Goal: Information Seeking & Learning: Check status

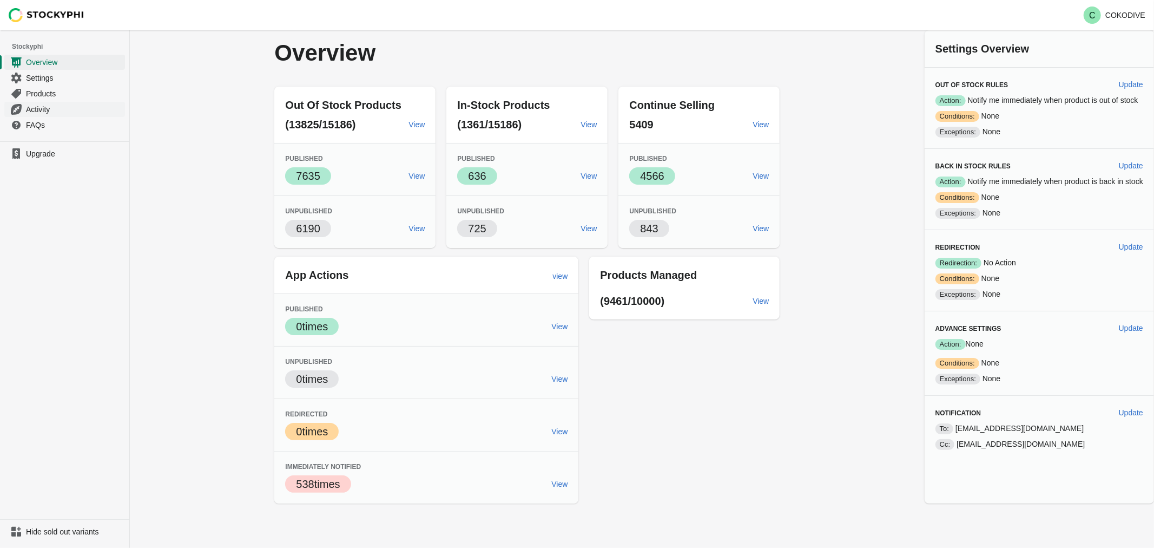
click at [45, 107] on span "Activity" at bounding box center [74, 109] width 97 height 11
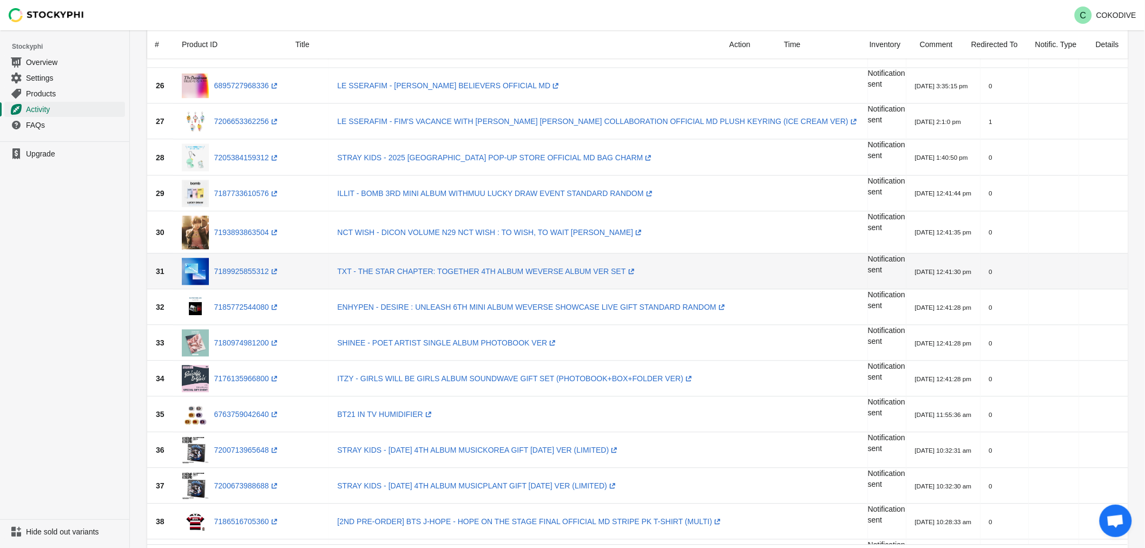
scroll to position [902, 0]
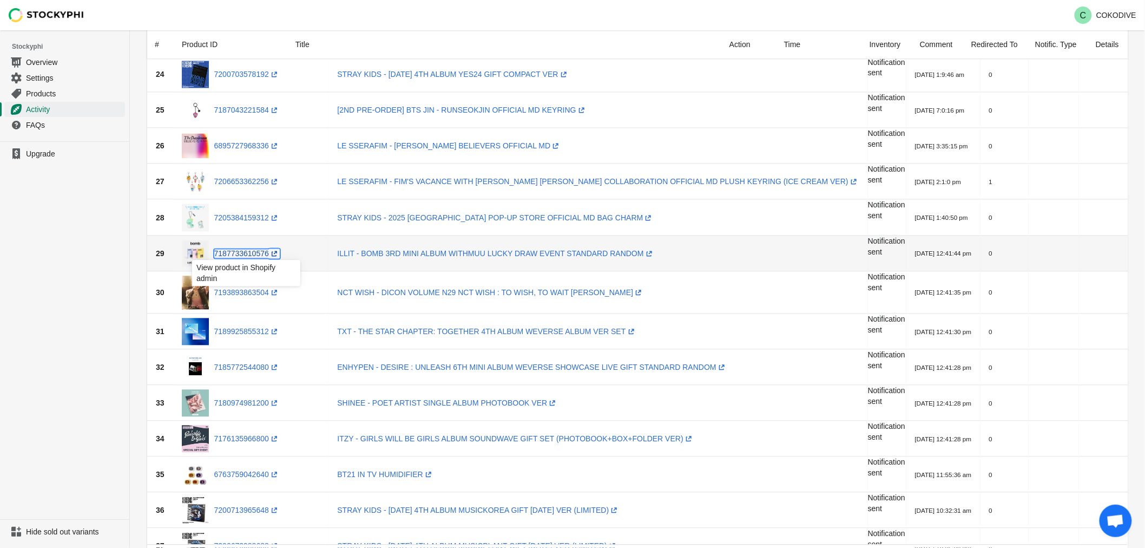
click at [240, 250] on link "7187733610576 (opens a new window)" at bounding box center [246, 253] width 65 height 9
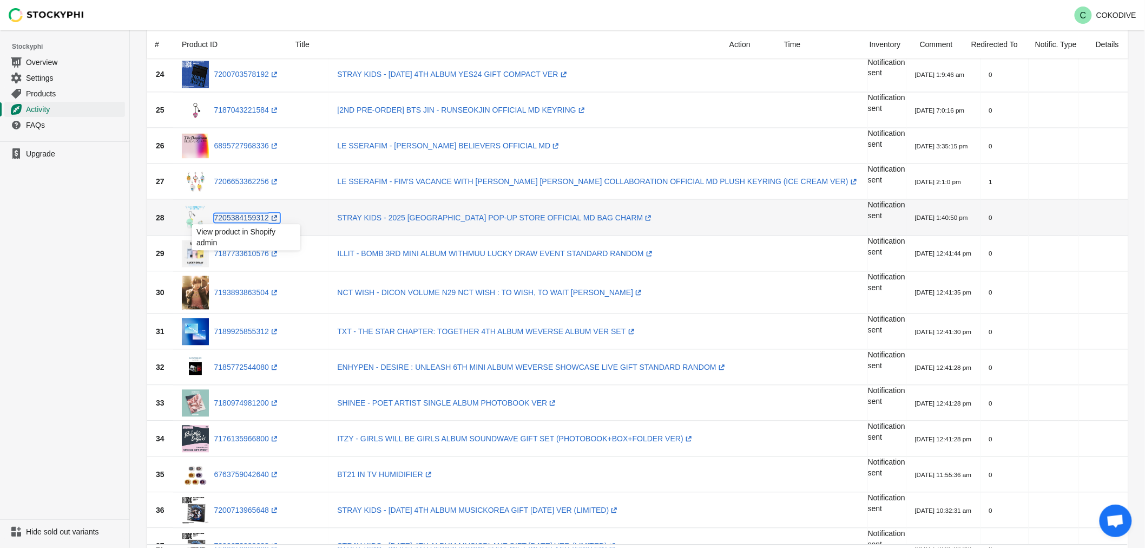
click at [255, 215] on link "7205384159312 (opens a new window)" at bounding box center [246, 217] width 65 height 9
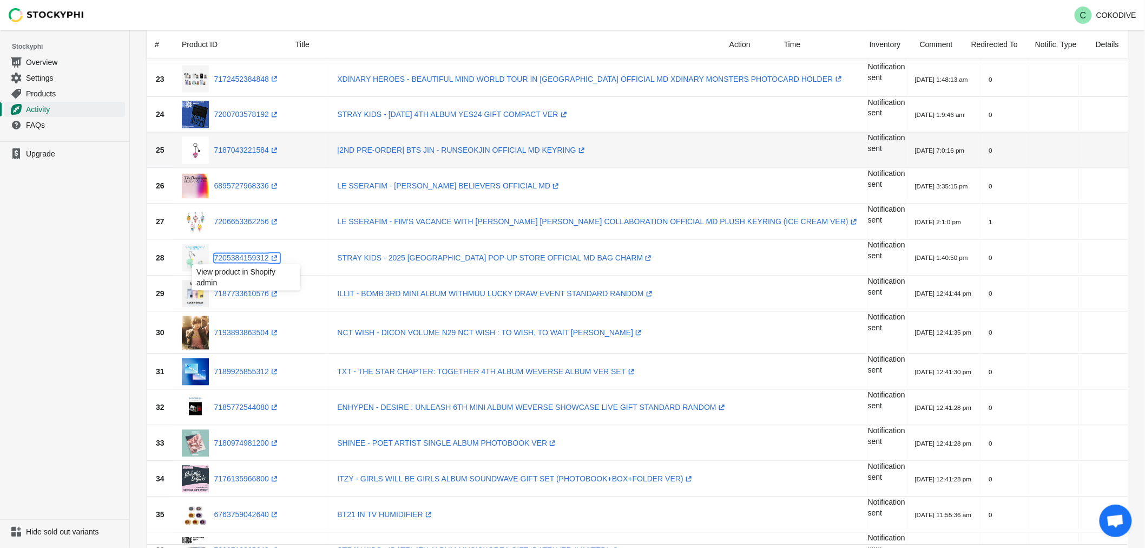
scroll to position [842, 0]
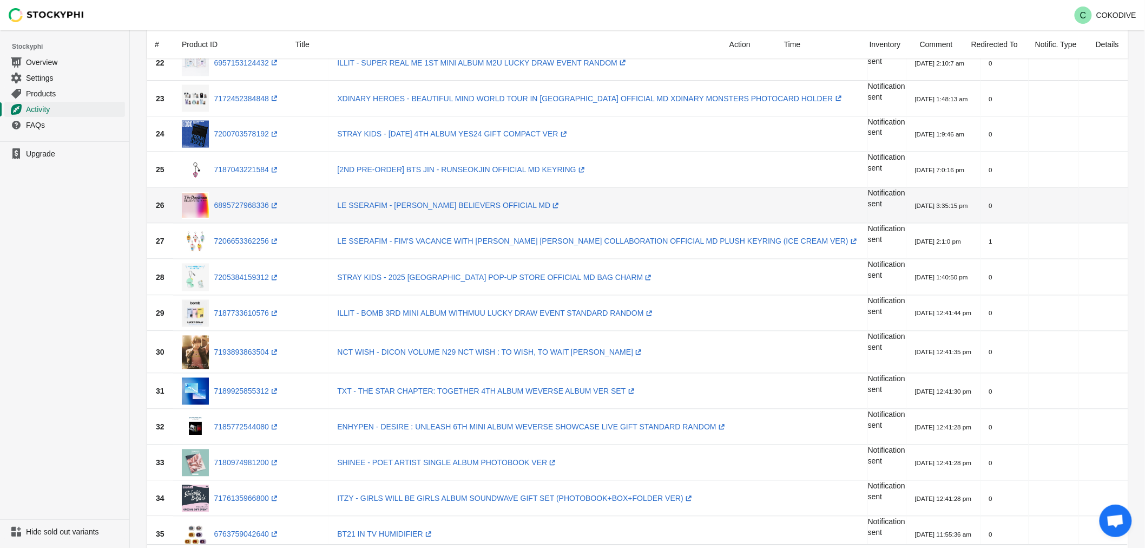
drag, startPoint x: 825, startPoint y: 198, endPoint x: 511, endPoint y: 213, distance: 314.8
click at [511, 213] on tr "26 6895727968336 (opens a new window) LE SSERAFIM - [PERSON_NAME] BELIEVERS OFF…" at bounding box center [694, 206] width 1095 height 36
click at [542, 202] on td "LE SSERAFIM - [PERSON_NAME] BELIEVERS OFFICIAL MD (opens a new window)" at bounding box center [598, 206] width 539 height 36
drag, startPoint x: 535, startPoint y: 207, endPoint x: 359, endPoint y: 201, distance: 176.0
click at [336, 198] on td "LE SSERAFIM - [PERSON_NAME] BELIEVERS OFFICIAL MD (opens a new window)" at bounding box center [598, 206] width 539 height 36
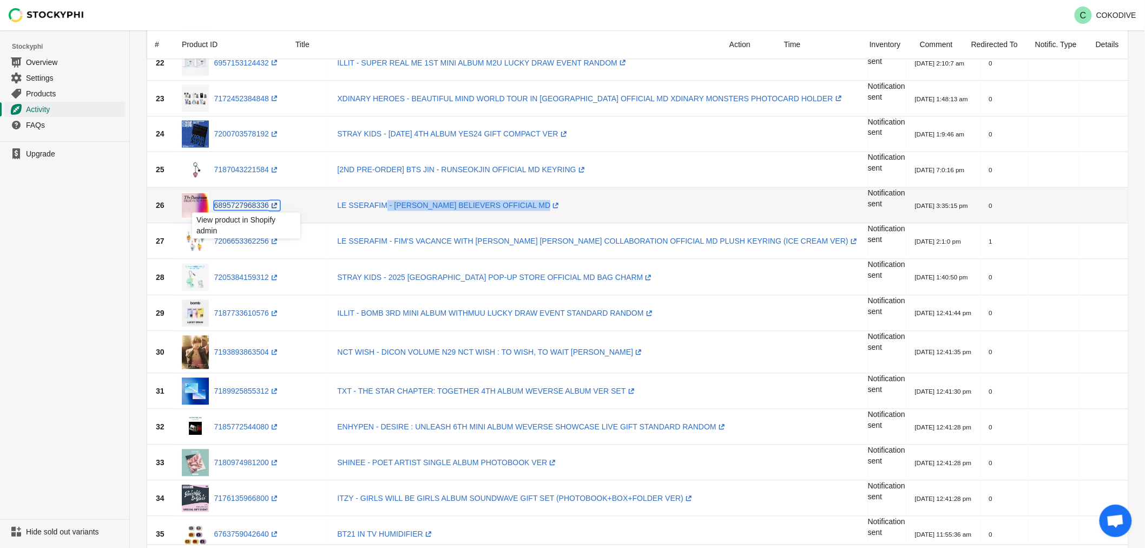
click at [235, 208] on link "6895727968336 (opens a new window)" at bounding box center [246, 205] width 65 height 9
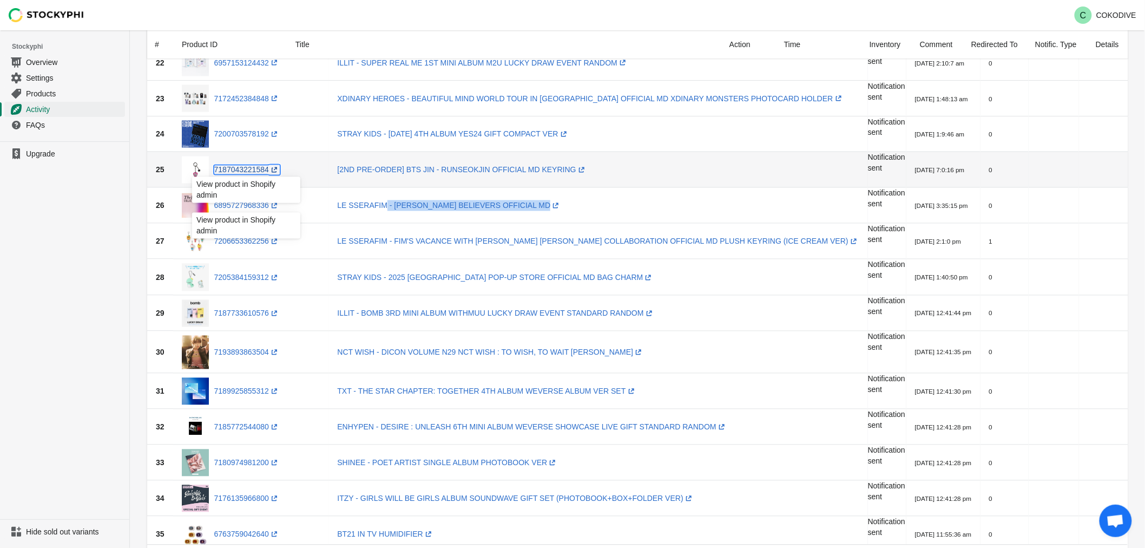
click at [269, 167] on icon at bounding box center [274, 170] width 11 height 11
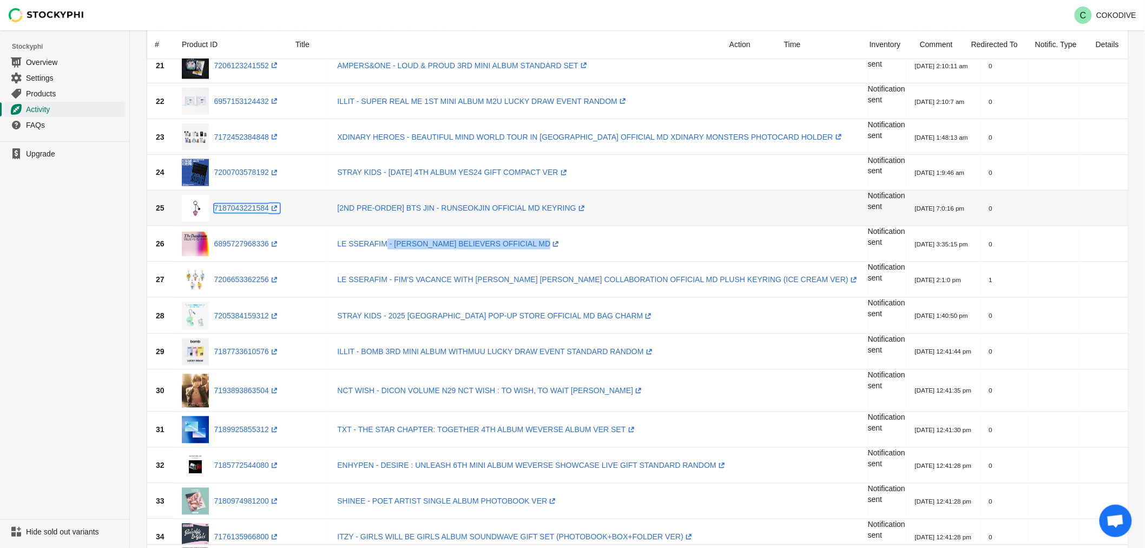
scroll to position [782, 0]
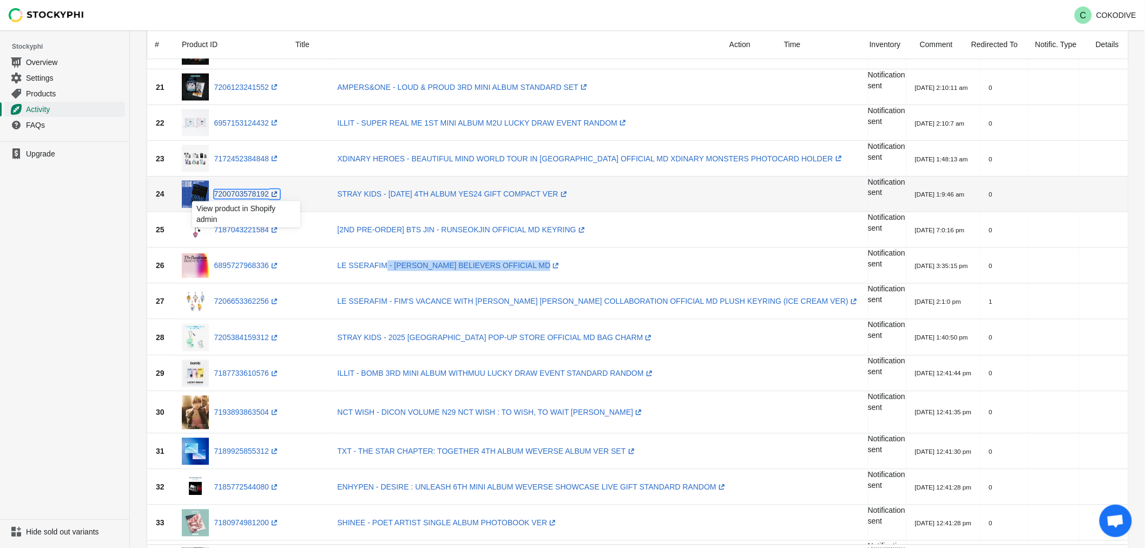
click at [260, 190] on link "7200703578192 (opens a new window)" at bounding box center [246, 194] width 65 height 9
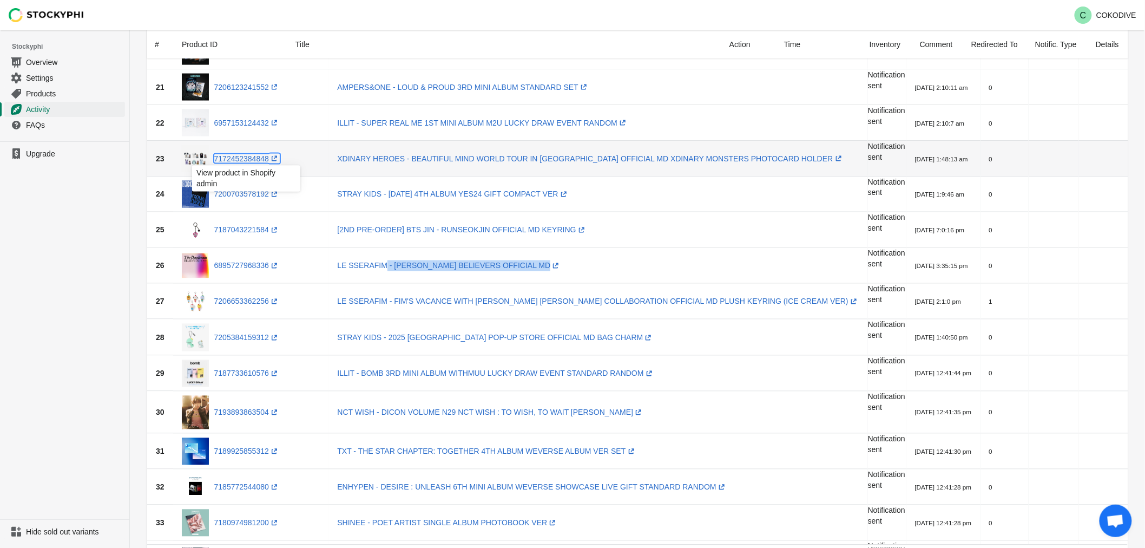
drag, startPoint x: 238, startPoint y: 155, endPoint x: 232, endPoint y: 147, distance: 10.4
click at [238, 155] on link "7172452384848 (opens a new window)" at bounding box center [246, 158] width 65 height 9
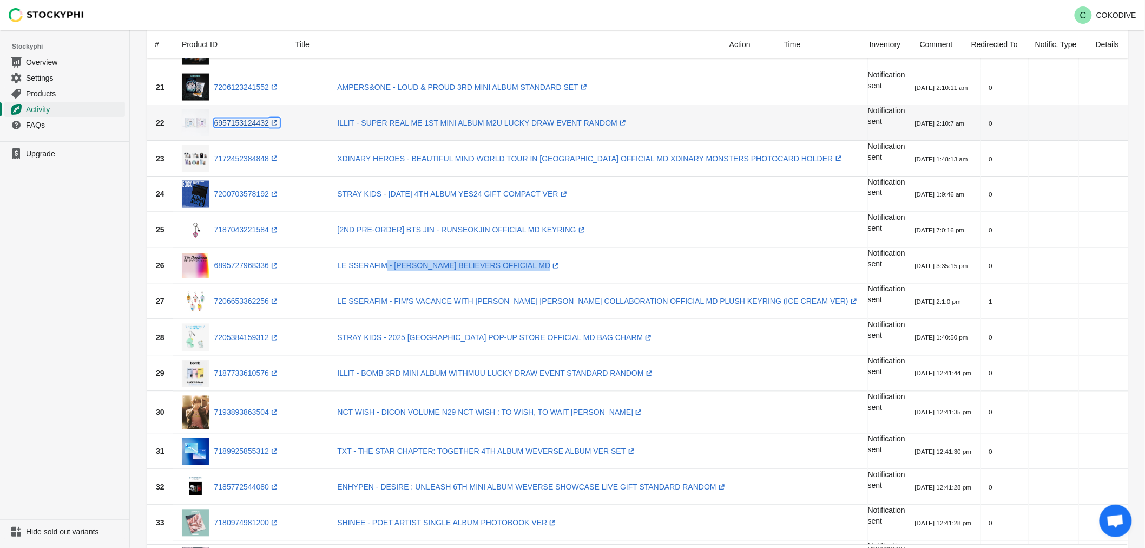
click at [246, 123] on link "6957153124432 (opens a new window)" at bounding box center [246, 123] width 65 height 9
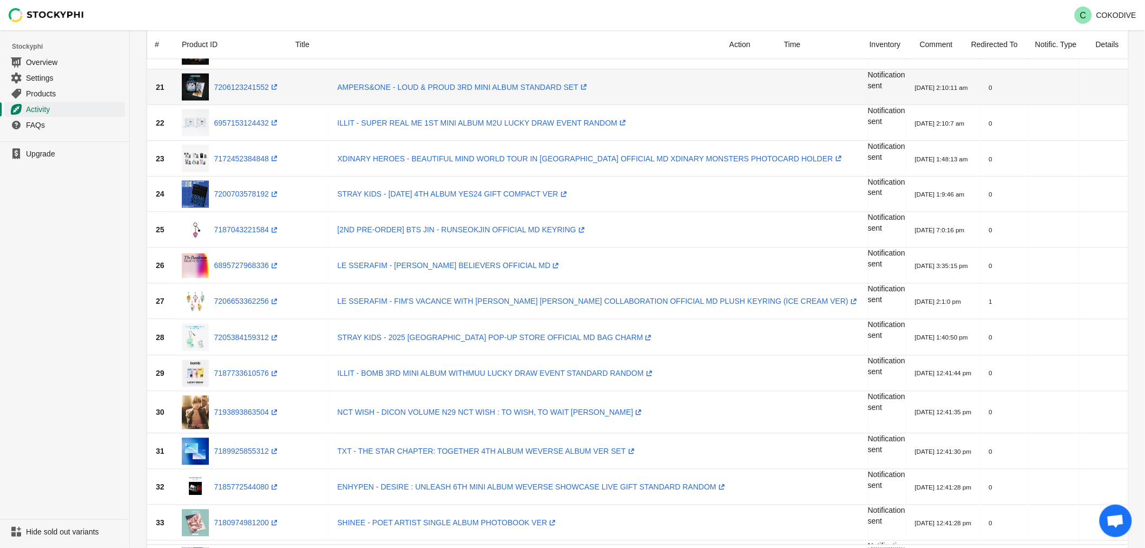
click at [260, 94] on div "7206123241552 (opens a new window)" at bounding box center [251, 87] width 139 height 27
click at [247, 87] on link "7206123241552 (opens a new window)" at bounding box center [246, 87] width 65 height 9
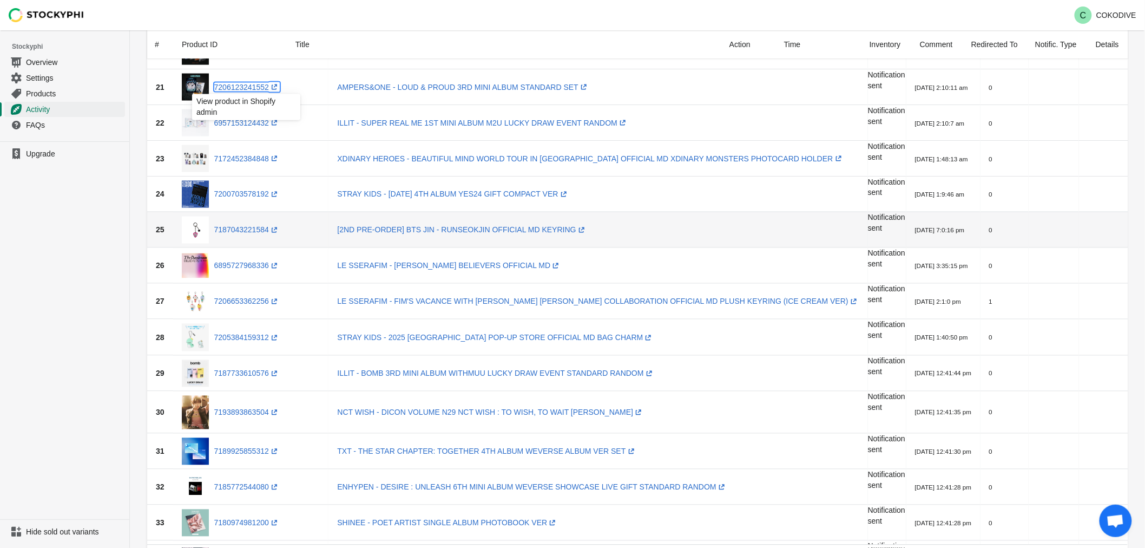
scroll to position [601, 0]
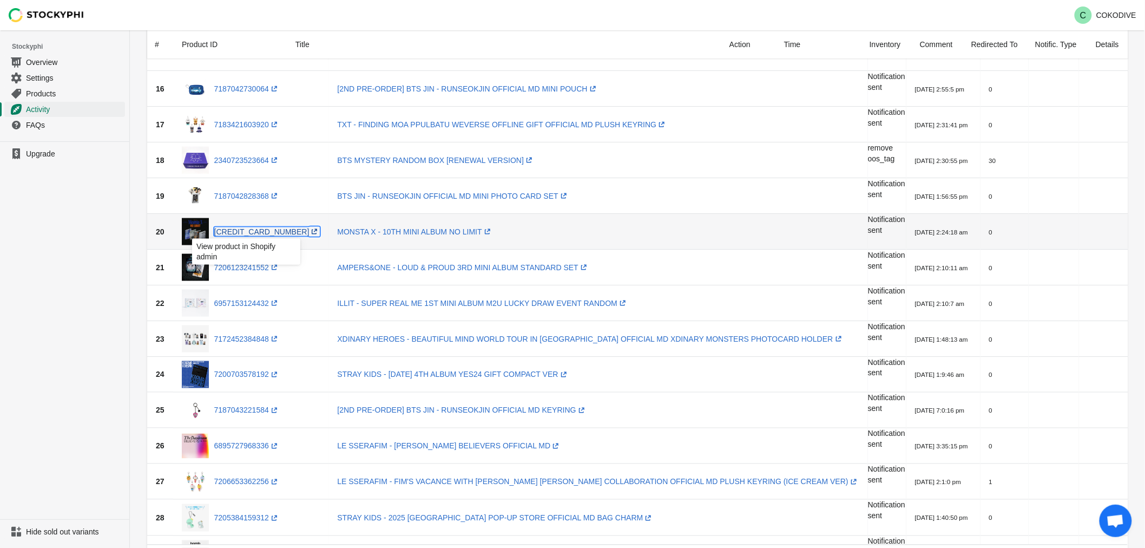
click at [252, 229] on link "[CREDIT_CARD_NUMBER] (opens a new window)" at bounding box center [267, 231] width 106 height 9
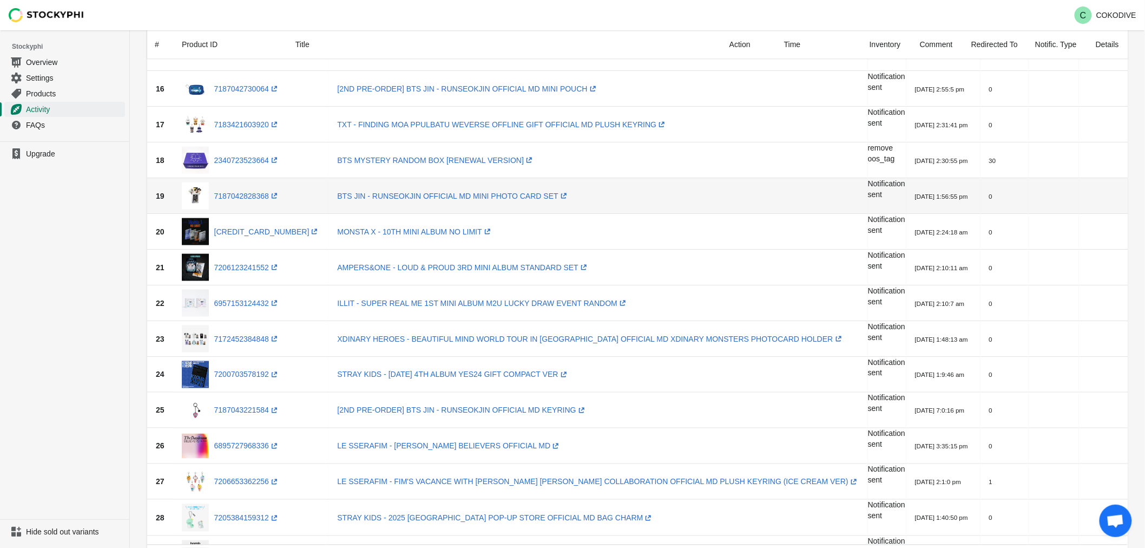
click at [241, 188] on div "7187042828368 (opens a new window)" at bounding box center [251, 195] width 139 height 27
click at [240, 193] on link "7187042828368 (opens a new window)" at bounding box center [246, 196] width 65 height 9
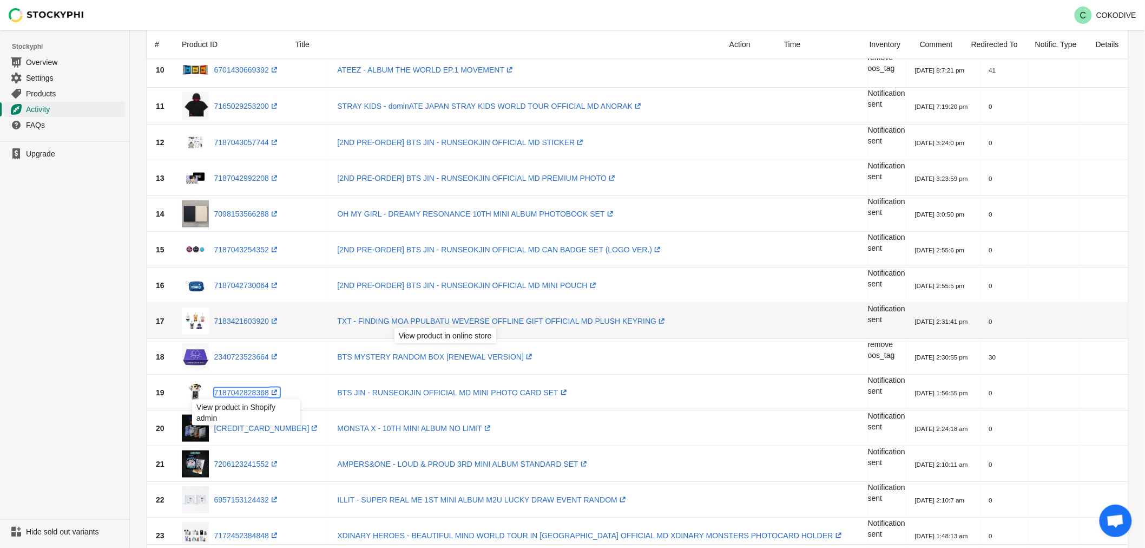
scroll to position [360, 0]
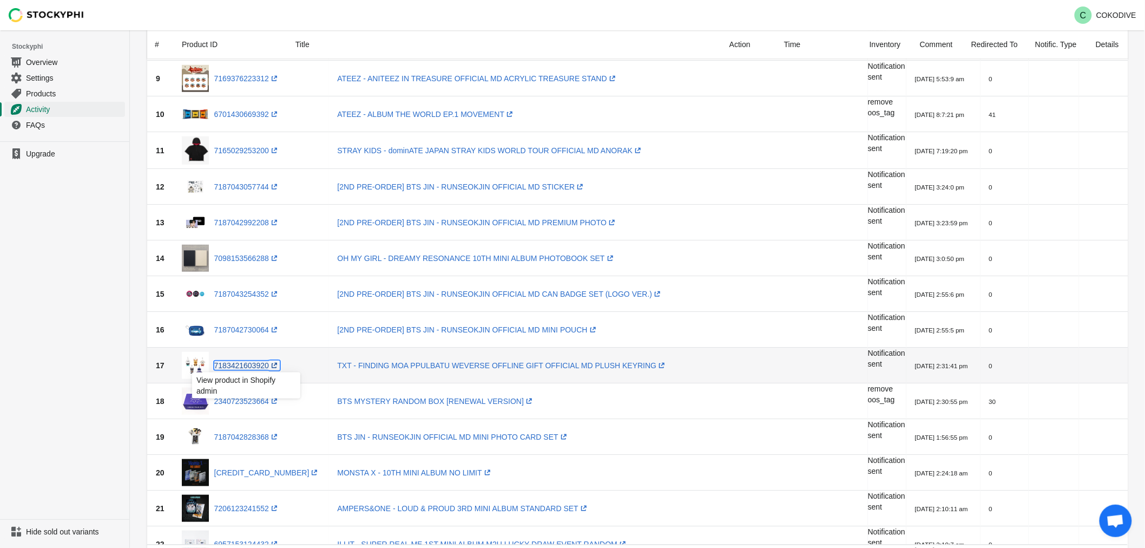
click at [252, 364] on link "7183421603920 (opens a new window)" at bounding box center [246, 365] width 65 height 9
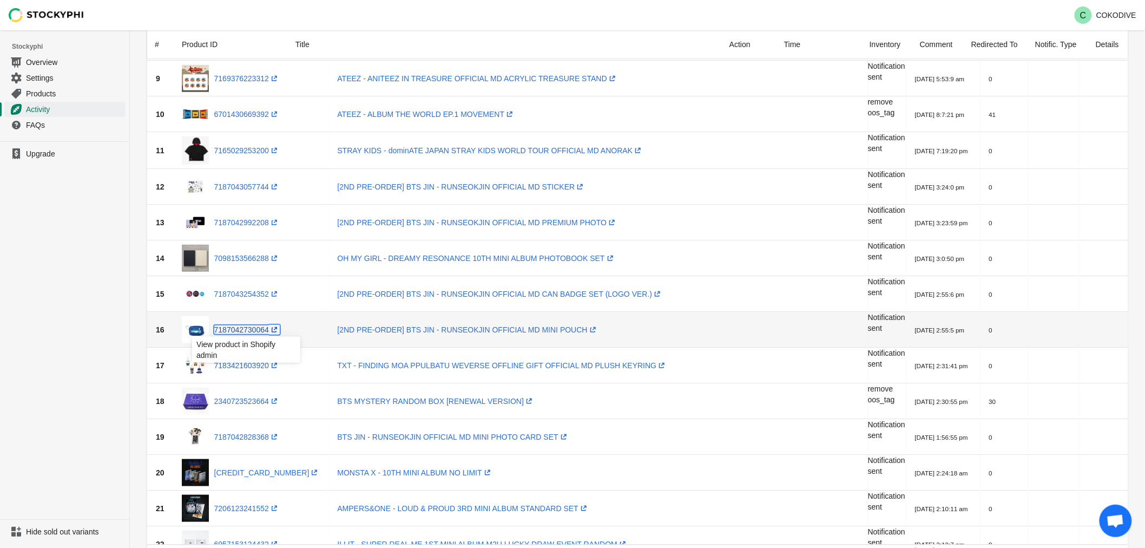
click at [256, 325] on link "7187042730064 (opens a new window)" at bounding box center [246, 329] width 65 height 9
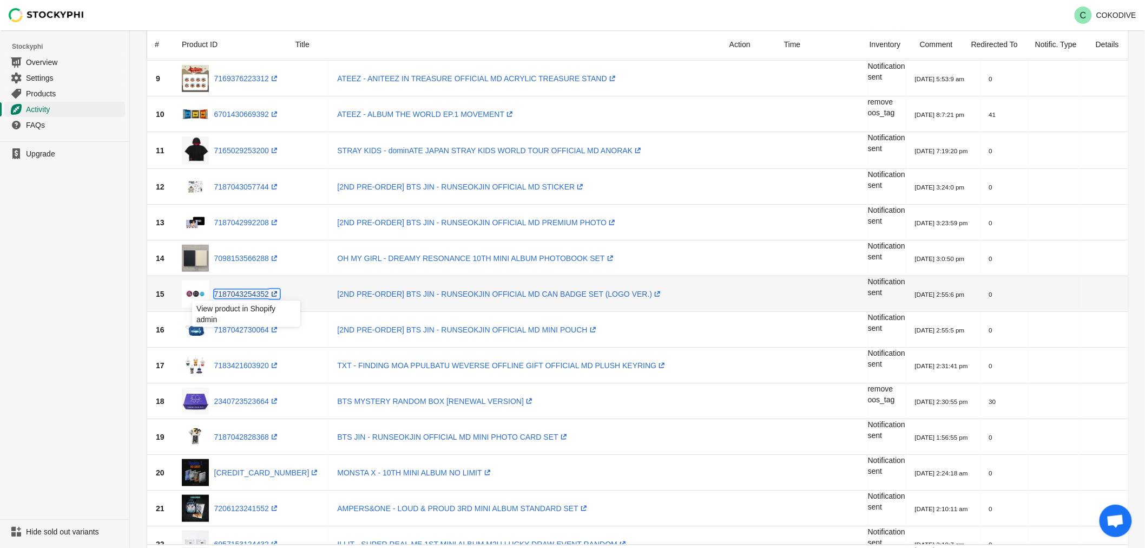
click at [255, 295] on link "7187043254352 (opens a new window)" at bounding box center [246, 294] width 65 height 9
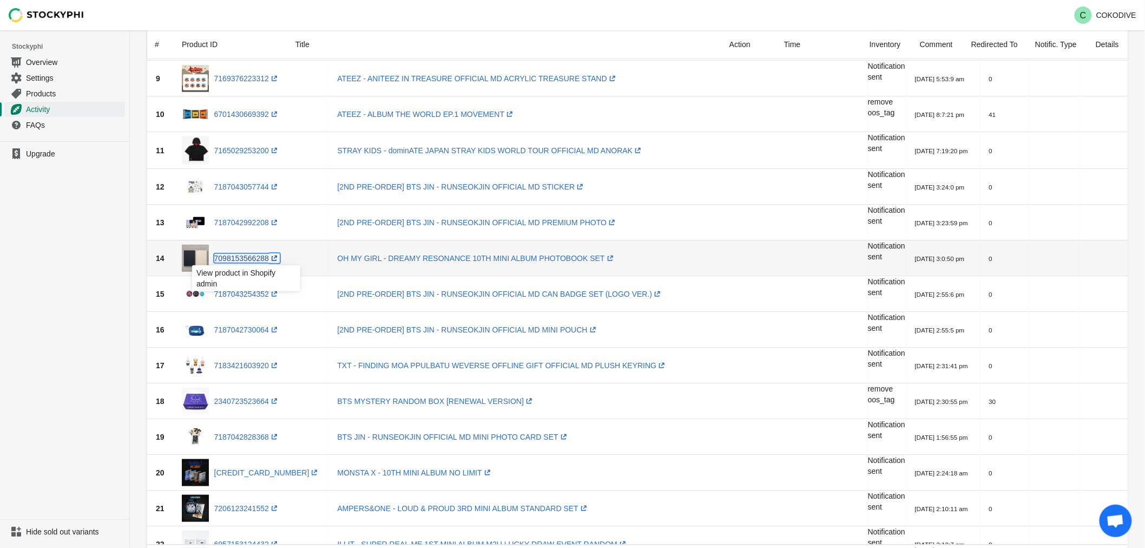
click at [233, 256] on link "7098153566288 (opens a new window)" at bounding box center [246, 258] width 65 height 9
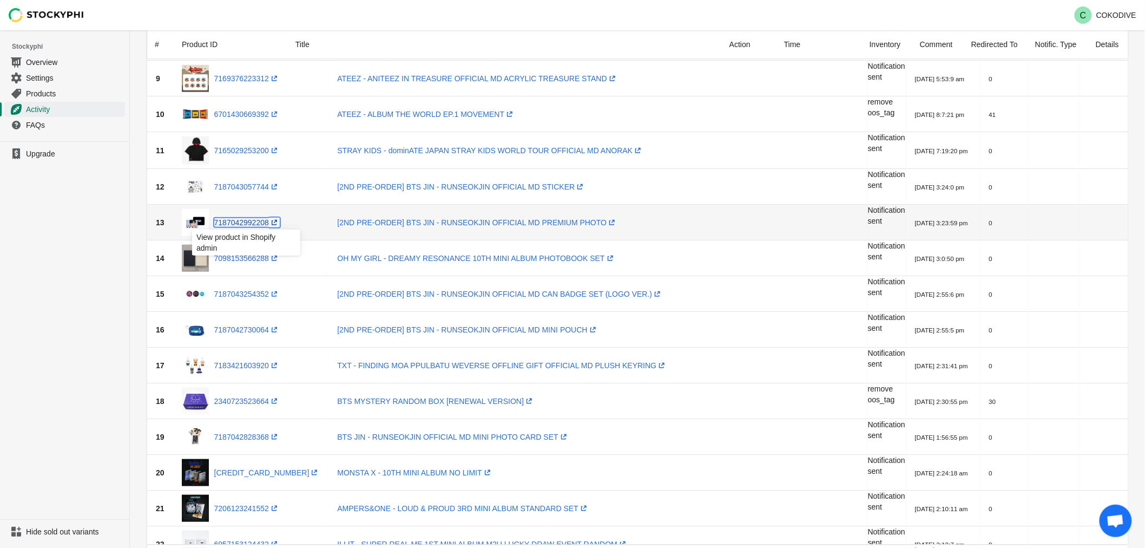
click at [239, 225] on link "7187042992208 (opens a new window)" at bounding box center [246, 222] width 65 height 9
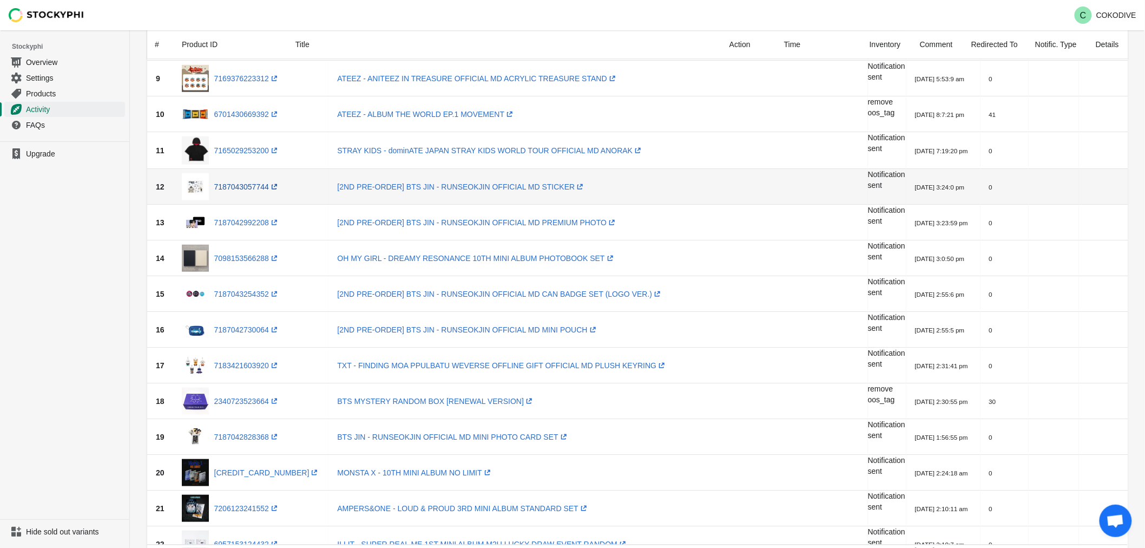
click at [252, 192] on div "7187043057744 (opens a new window)" at bounding box center [251, 186] width 139 height 27
click at [250, 179] on div "7187043057744 (opens a new window)" at bounding box center [251, 186] width 139 height 27
click at [247, 185] on link "7187043057744 (opens a new window)" at bounding box center [246, 186] width 65 height 9
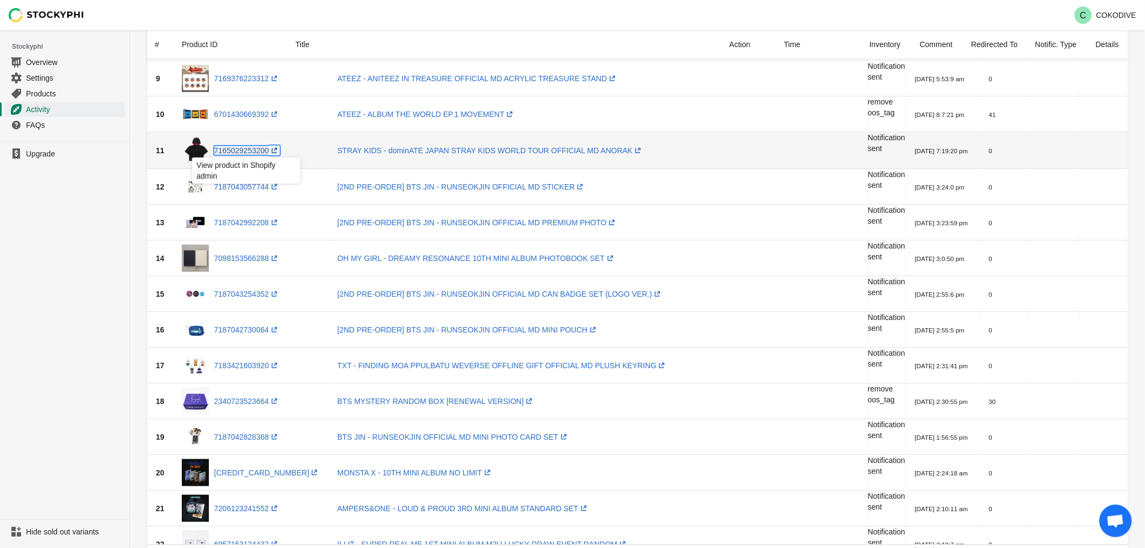
click at [234, 152] on link "7165029253200 (opens a new window)" at bounding box center [246, 150] width 65 height 9
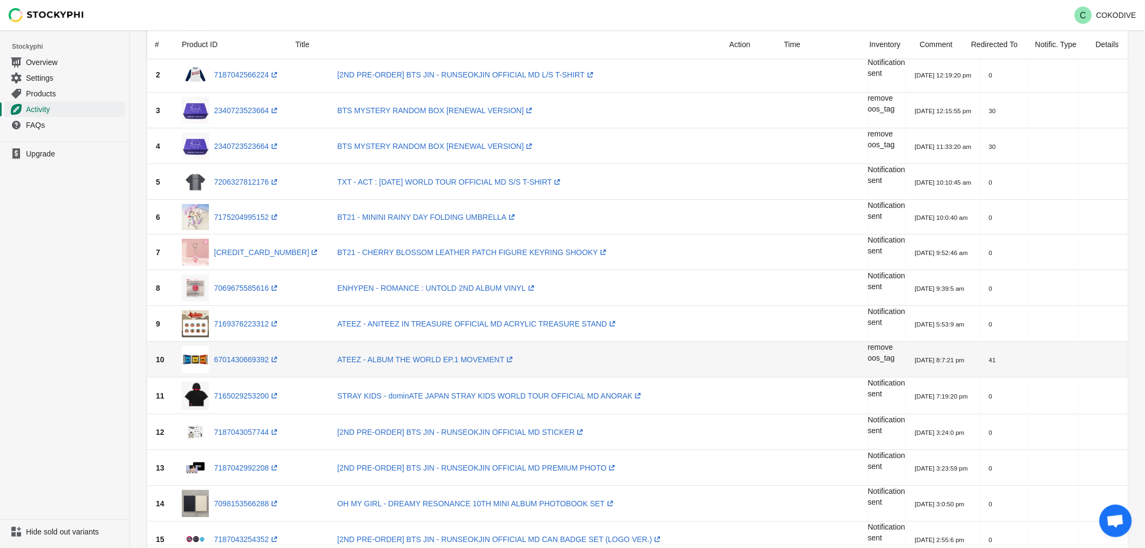
scroll to position [120, 0]
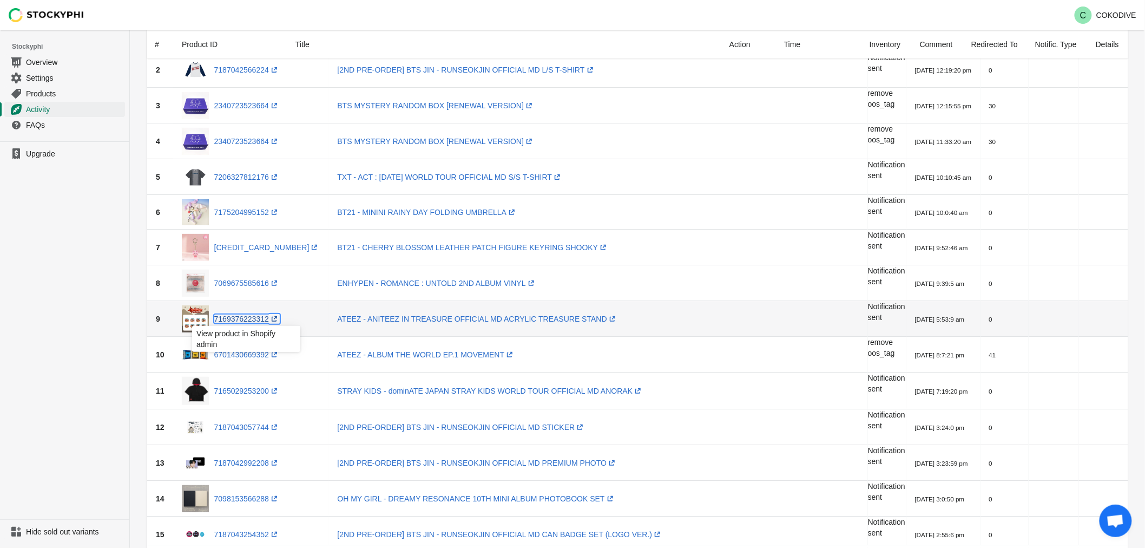
click at [242, 315] on link "7169376223312 (opens a new window)" at bounding box center [246, 318] width 65 height 9
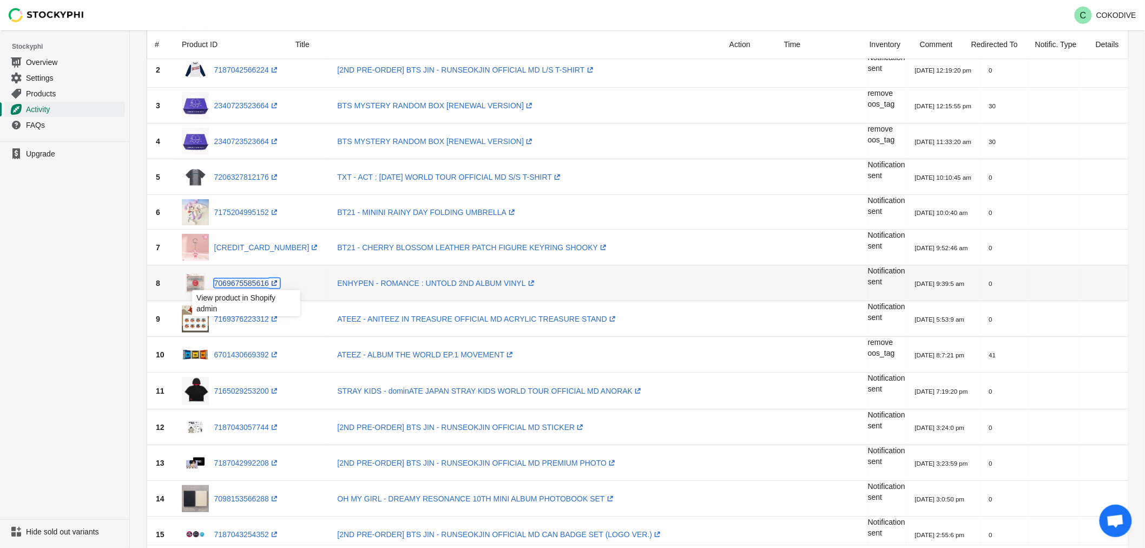
click at [247, 281] on link "7069675585616 (opens a new window)" at bounding box center [246, 283] width 65 height 9
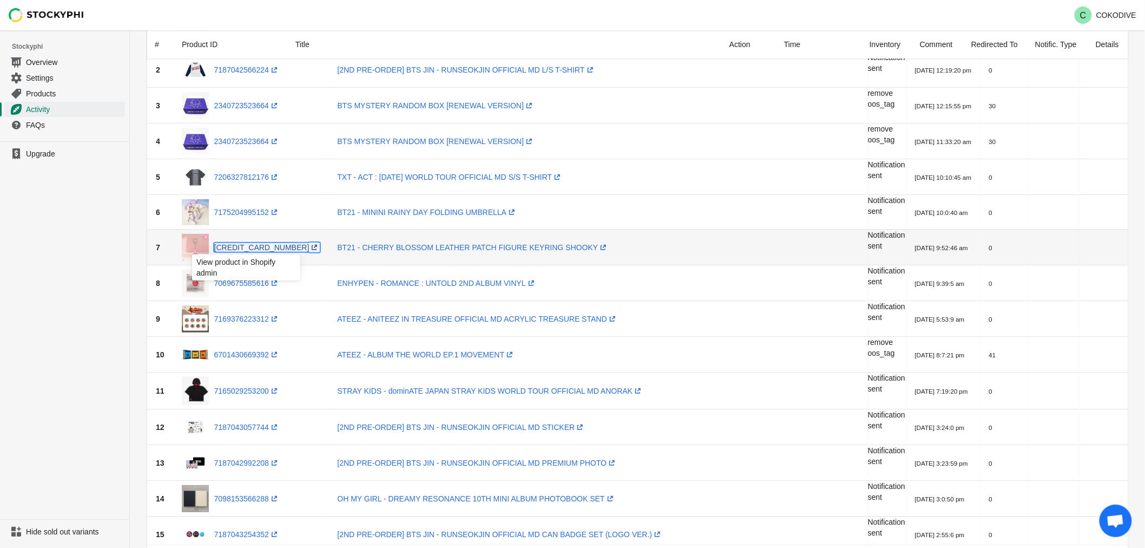
click at [253, 247] on link "[CREDIT_CARD_NUMBER] (opens a new window)" at bounding box center [267, 247] width 106 height 9
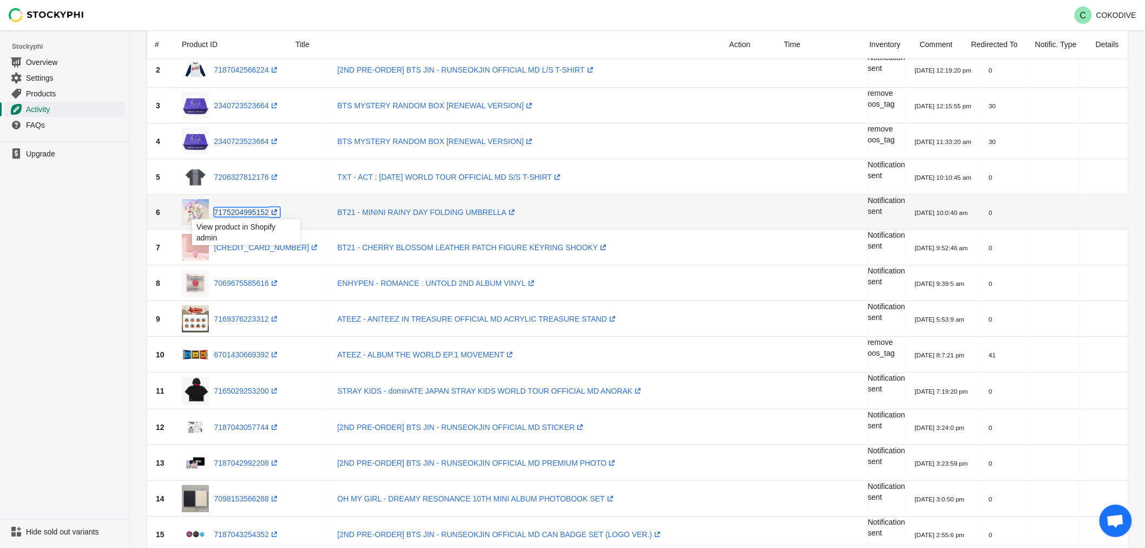
click at [246, 210] on link "7175204995152 (opens a new window)" at bounding box center [246, 212] width 65 height 9
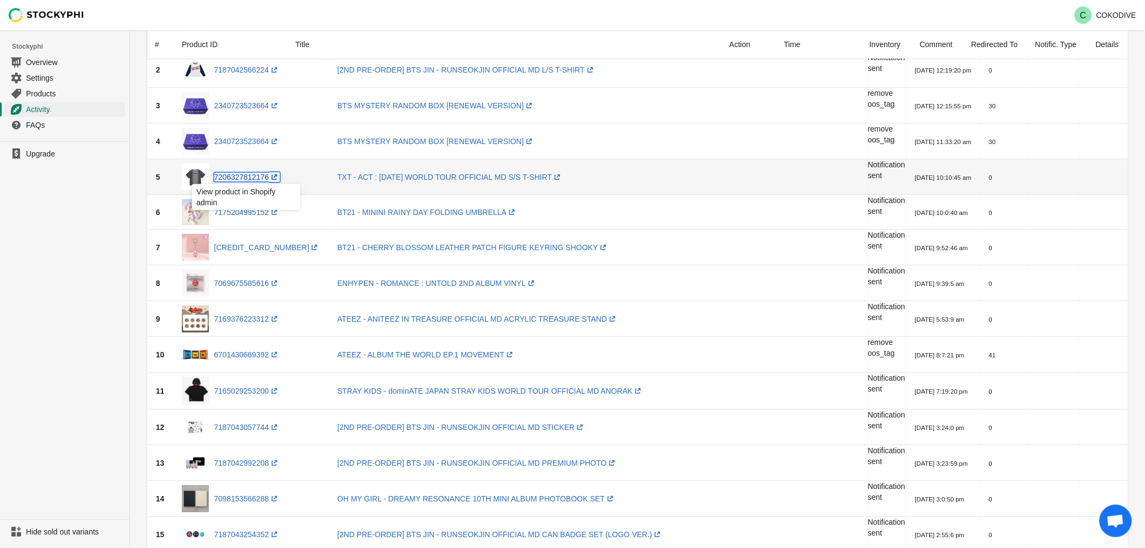
click at [260, 175] on link "7206327812176 (opens a new window)" at bounding box center [246, 177] width 65 height 9
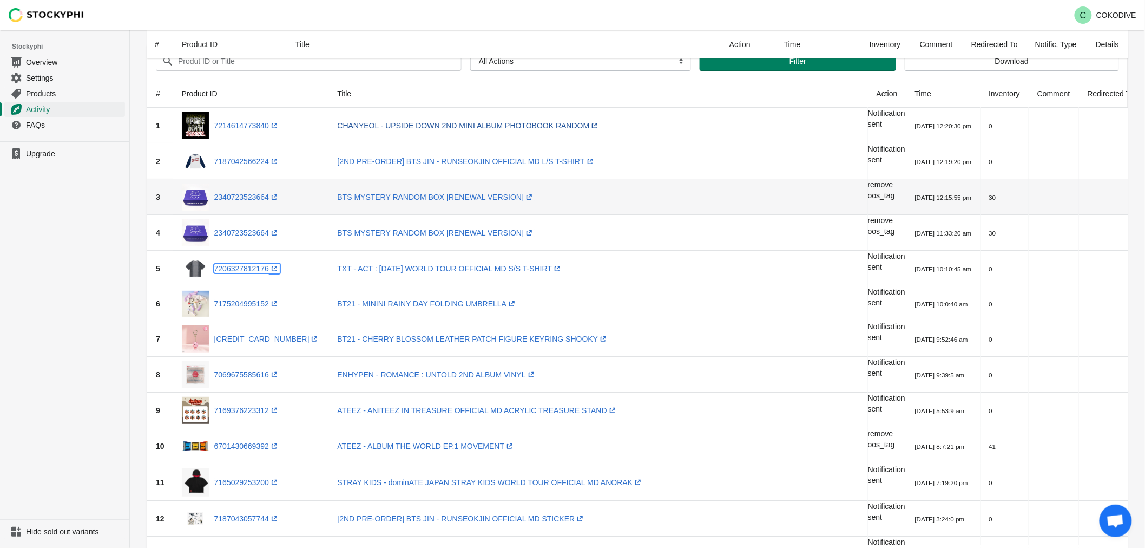
scroll to position [0, 0]
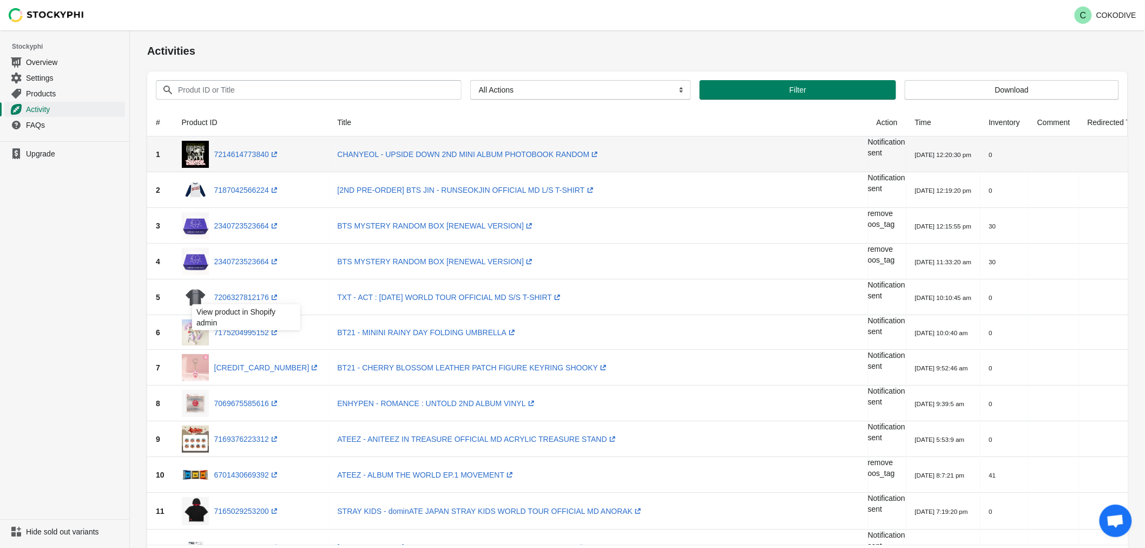
click at [257, 161] on div "7214614773840 (opens a new window)" at bounding box center [251, 154] width 139 height 27
click at [257, 154] on link "7214614773840 (opens a new window)" at bounding box center [246, 154] width 65 height 9
